Goal: Transaction & Acquisition: Obtain resource

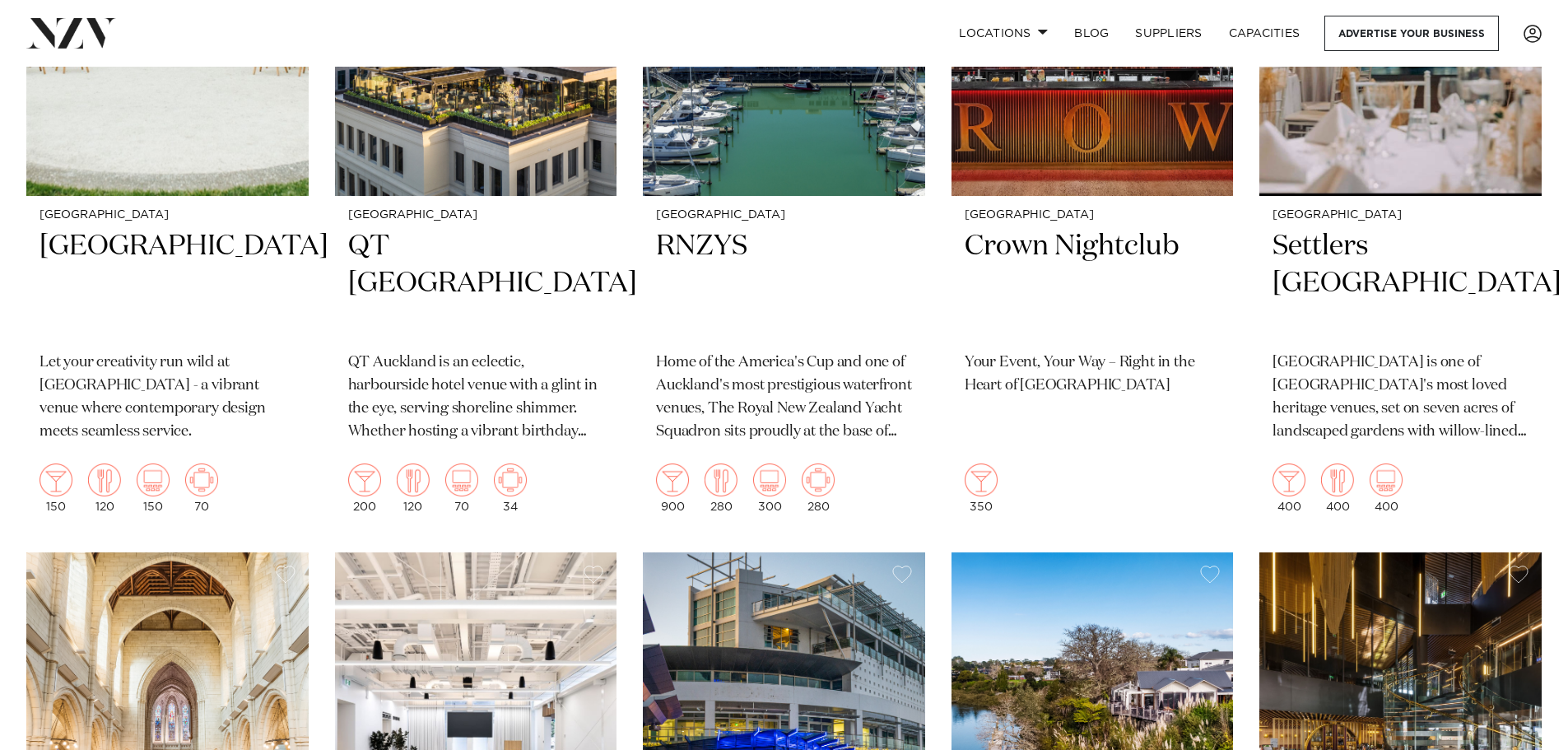
scroll to position [658, 0]
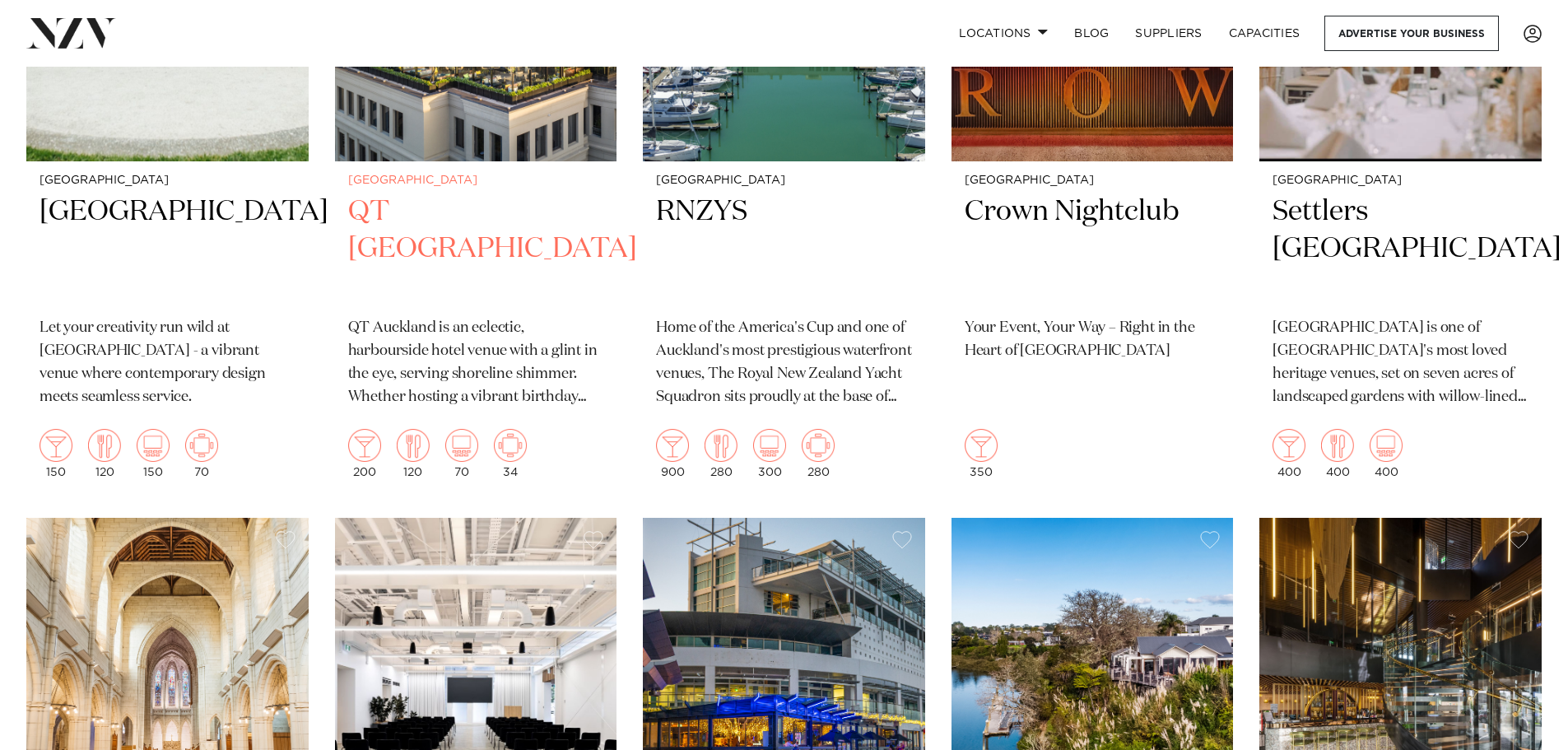
click at [440, 250] on h2 "QT [GEOGRAPHIC_DATA]" at bounding box center [476, 249] width 256 height 111
click at [445, 230] on h2 "QT [GEOGRAPHIC_DATA]" at bounding box center [476, 249] width 256 height 111
click at [448, 212] on h2 "QT [GEOGRAPHIC_DATA]" at bounding box center [476, 249] width 256 height 111
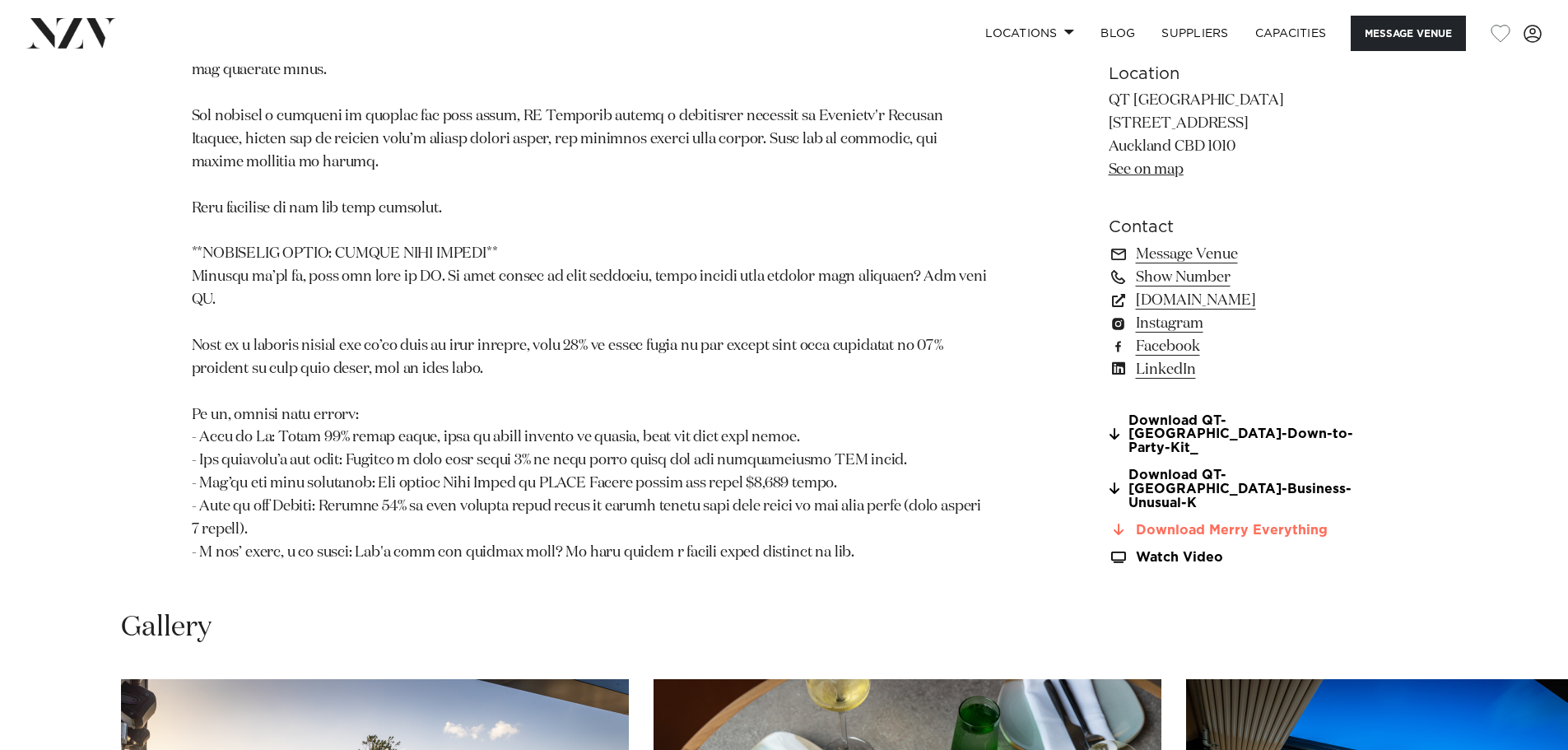
scroll to position [1564, 0]
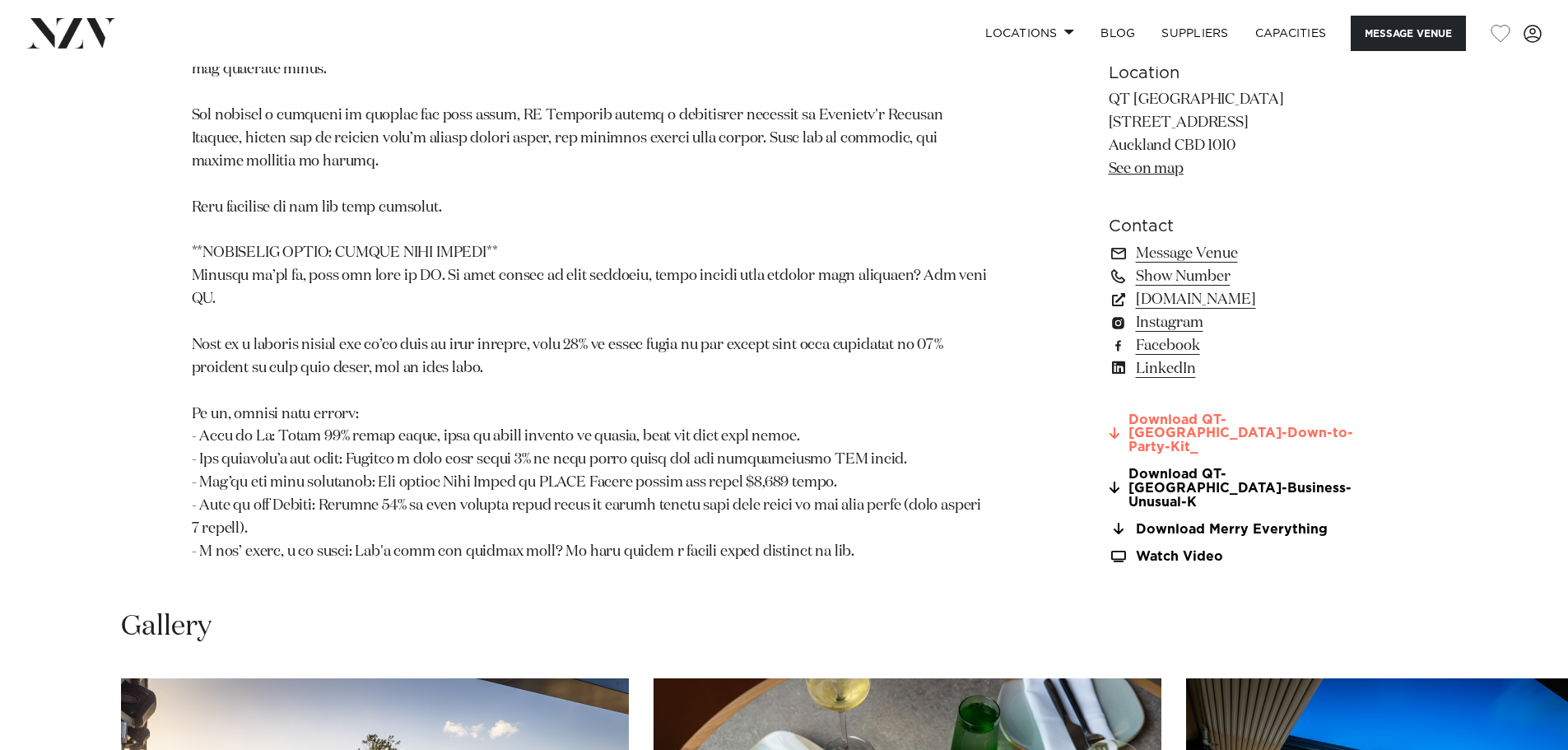
click at [1167, 432] on link "Download QT-[GEOGRAPHIC_DATA]-Down-to-Party-Kit_" at bounding box center [1243, 432] width 268 height 41
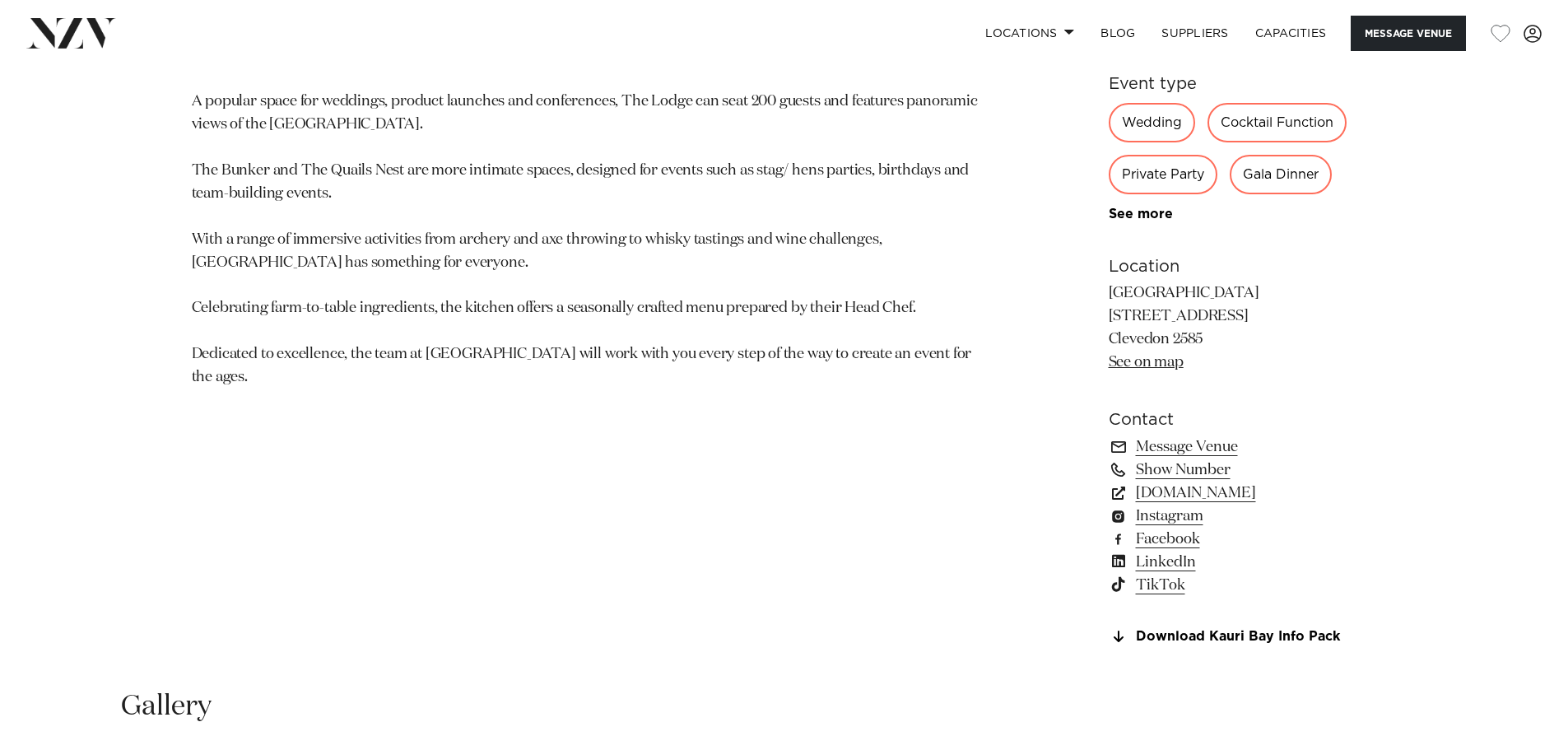
scroll to position [988, 0]
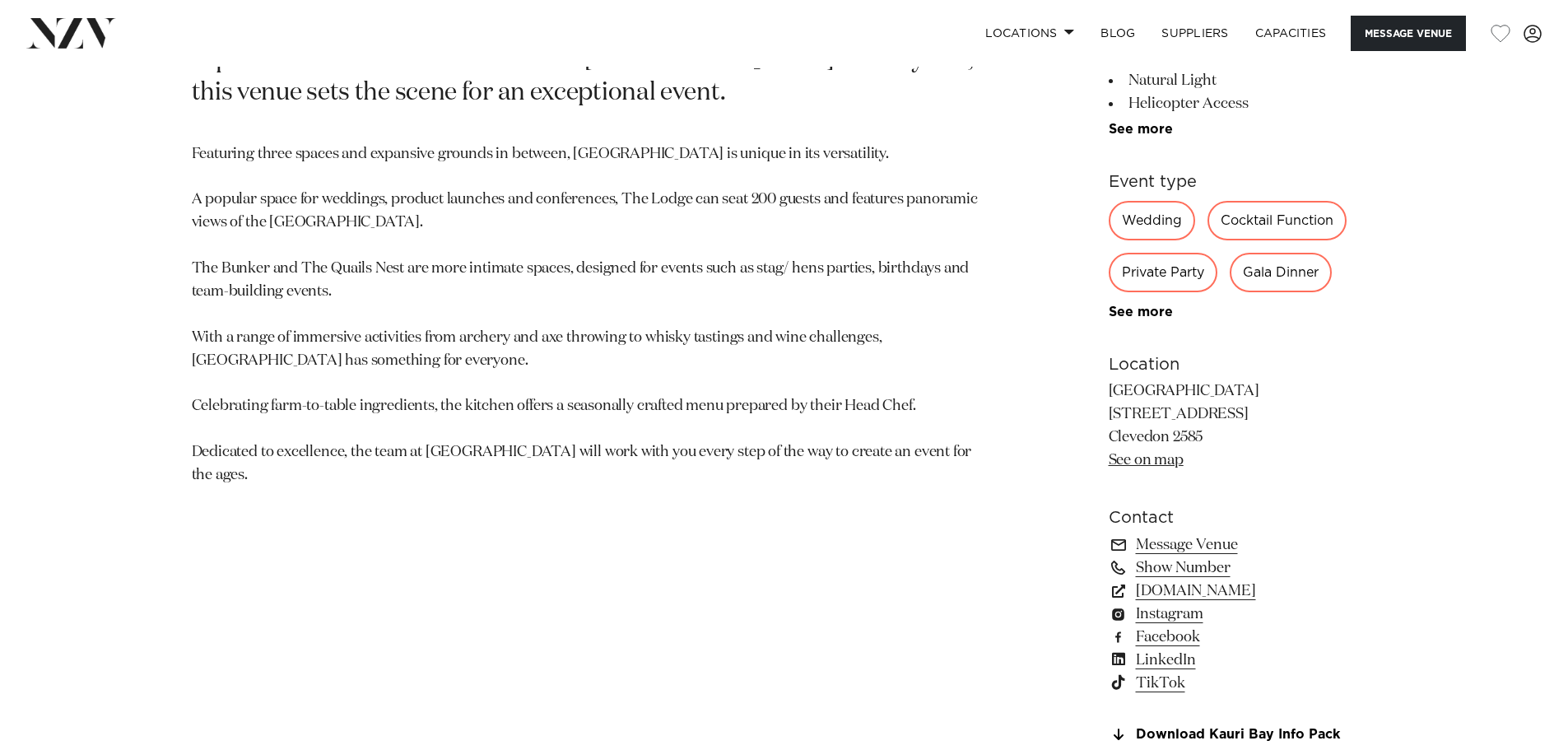
drag, startPoint x: 1226, startPoint y: 431, endPoint x: 1100, endPoint y: 398, distance: 130.2
click at [1100, 398] on div "[GEOGRAPHIC_DATA] [GEOGRAPHIC_DATA] [GEOGRAPHIC_DATA] is not simply a place to …" at bounding box center [784, 320] width 1401 height 881
click at [1192, 432] on p "[GEOGRAPHIC_DATA] [STREET_ADDRESS] Clevedon 2585 See on map" at bounding box center [1243, 426] width 268 height 92
click at [1131, 456] on link "See on map" at bounding box center [1146, 460] width 75 height 15
